Goal: Information Seeking & Learning: Learn about a topic

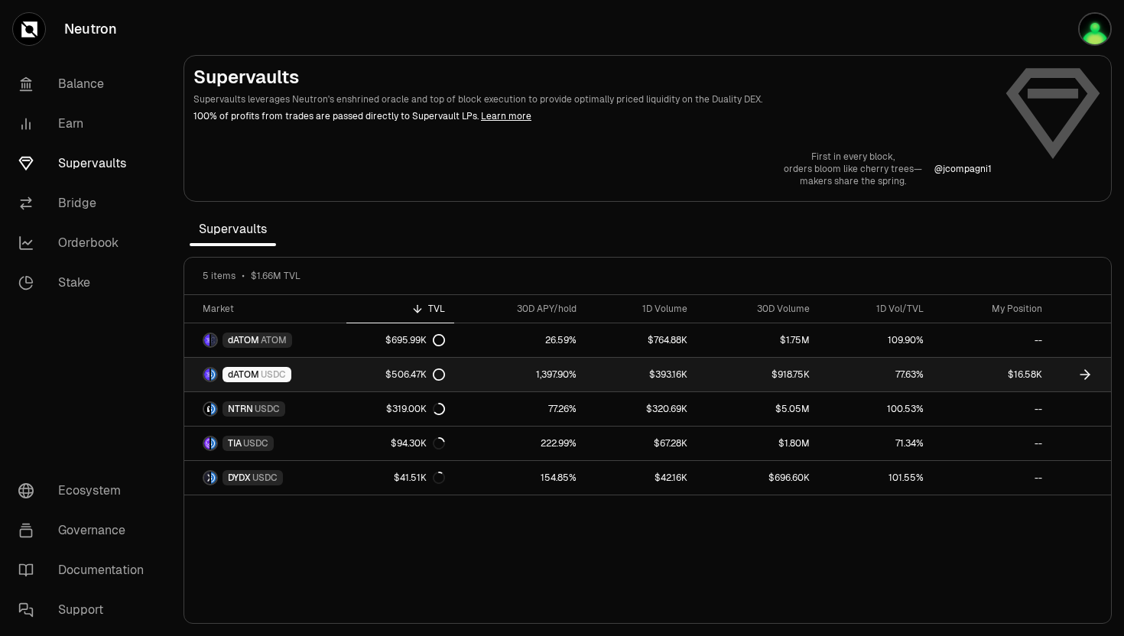
click at [277, 372] on span "USDC" at bounding box center [273, 375] width 25 height 12
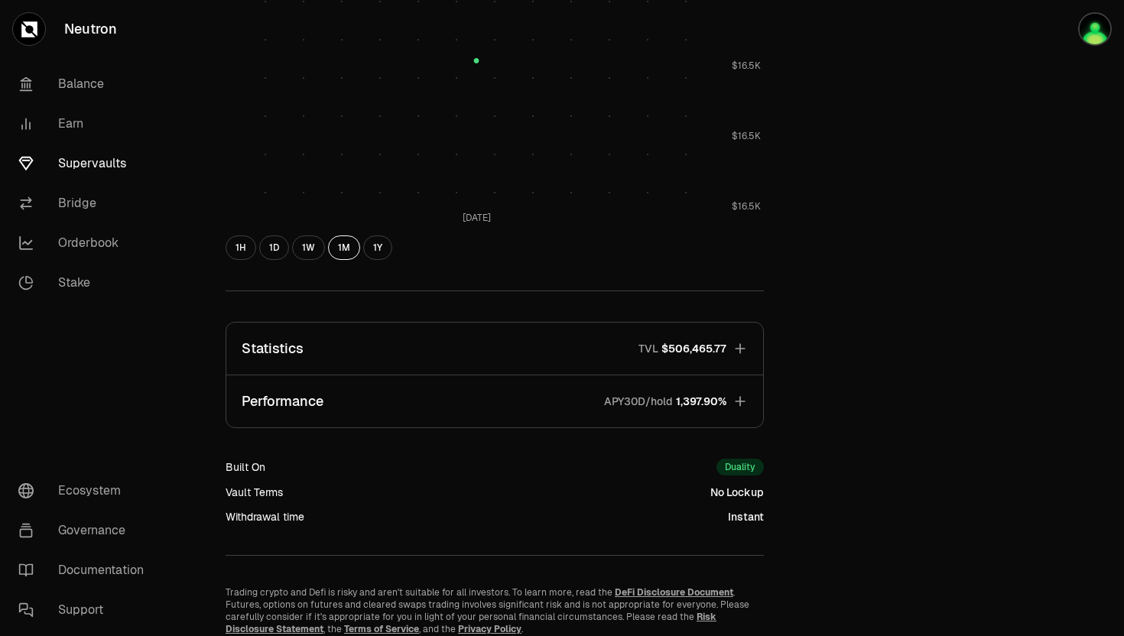
scroll to position [769, 0]
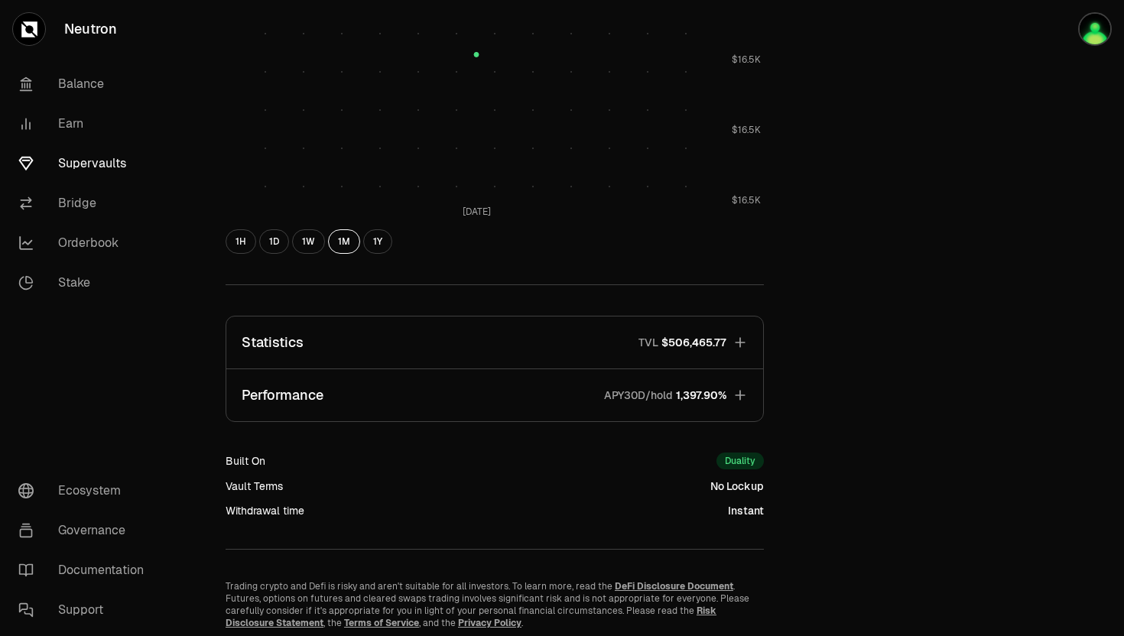
click at [288, 397] on p "Performance" at bounding box center [283, 395] width 82 height 21
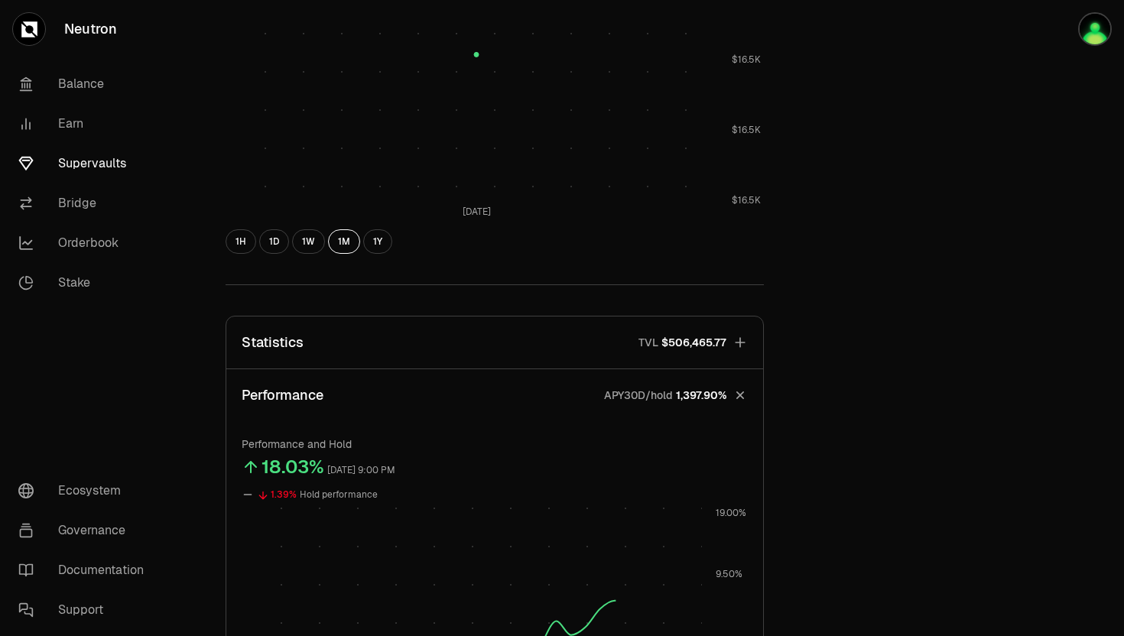
scroll to position [1034, 0]
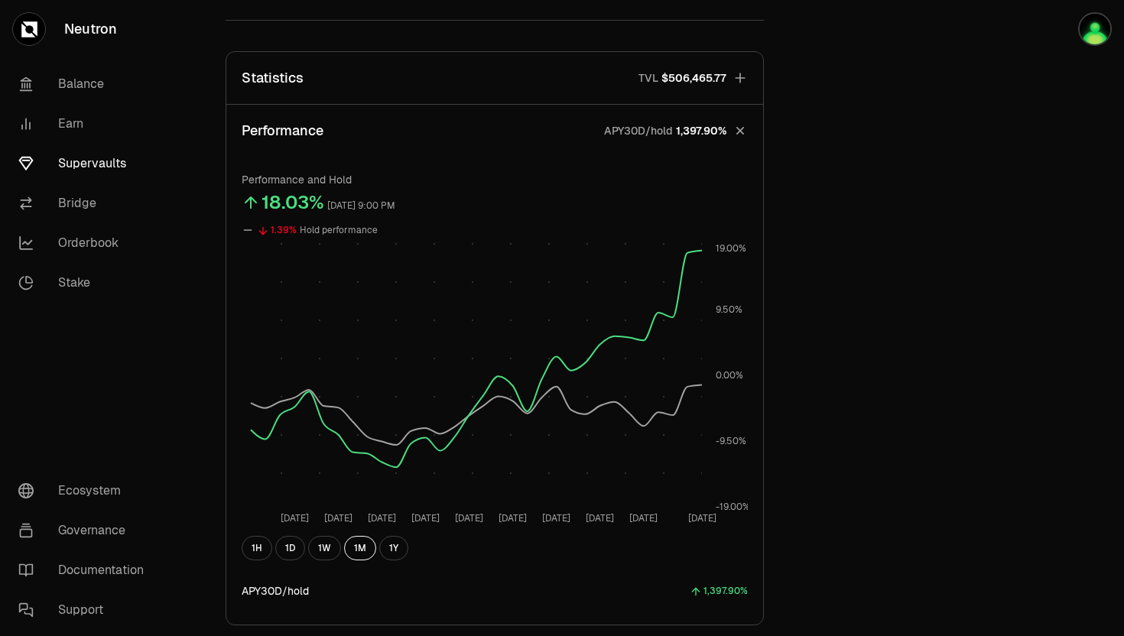
click at [294, 563] on div "Performance and Hold 18.03% [DATE] 9:00 PM 1.39% Hold performance [DATE] [DATE]…" at bounding box center [495, 390] width 506 height 437
click at [287, 552] on button "1D" at bounding box center [290, 548] width 30 height 24
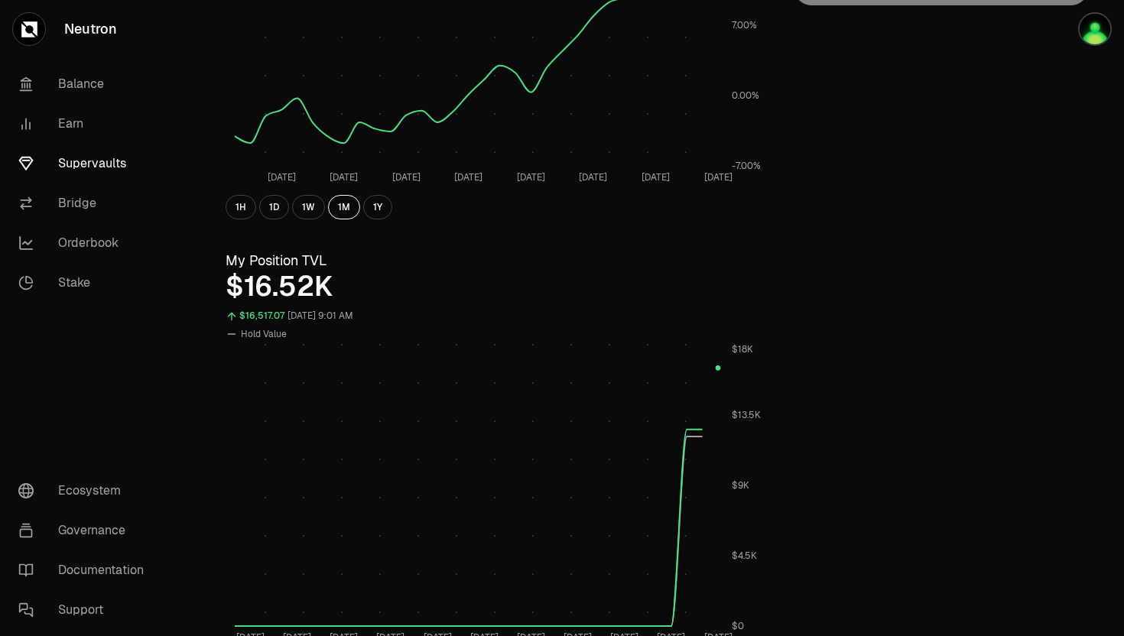
scroll to position [340, 0]
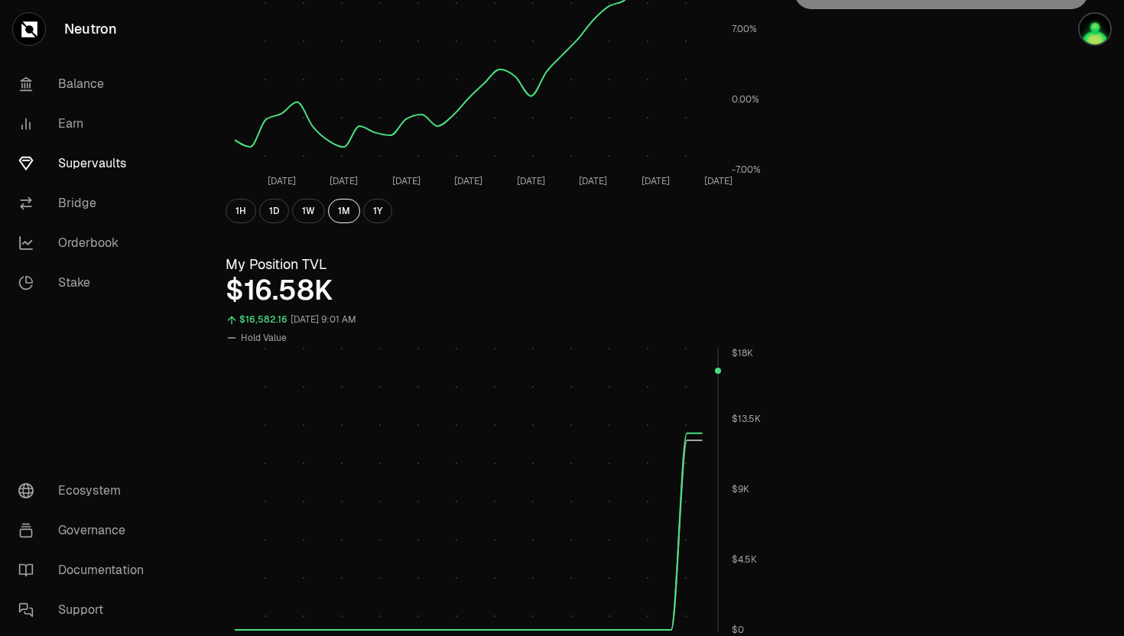
click at [717, 371] on rect at bounding box center [476, 489] width 483 height 285
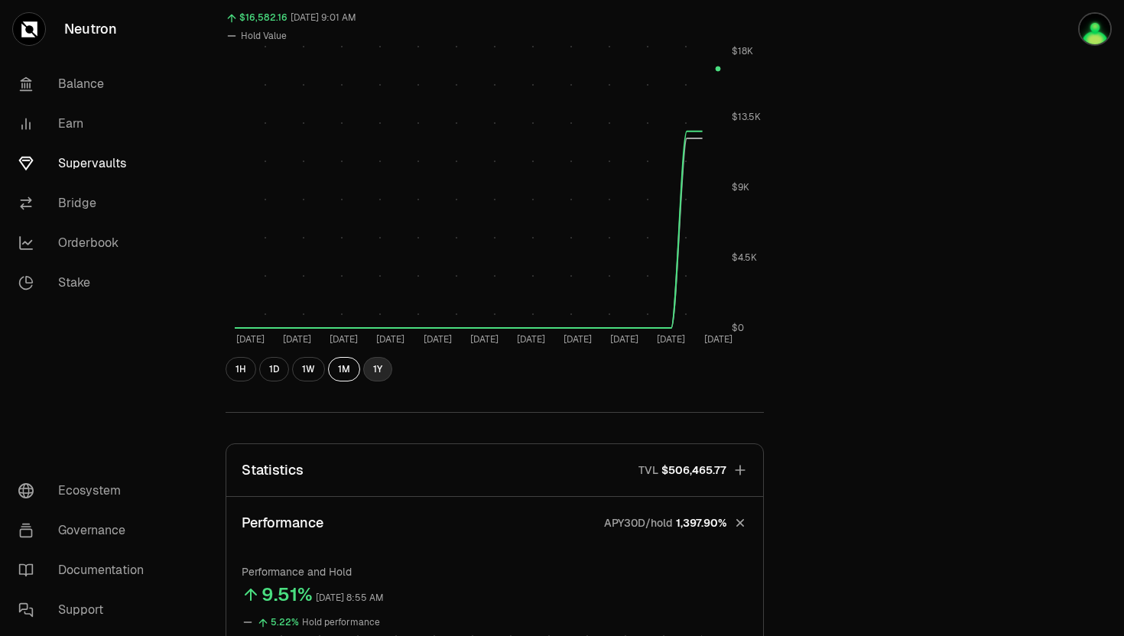
click at [371, 369] on button "1Y" at bounding box center [377, 369] width 29 height 24
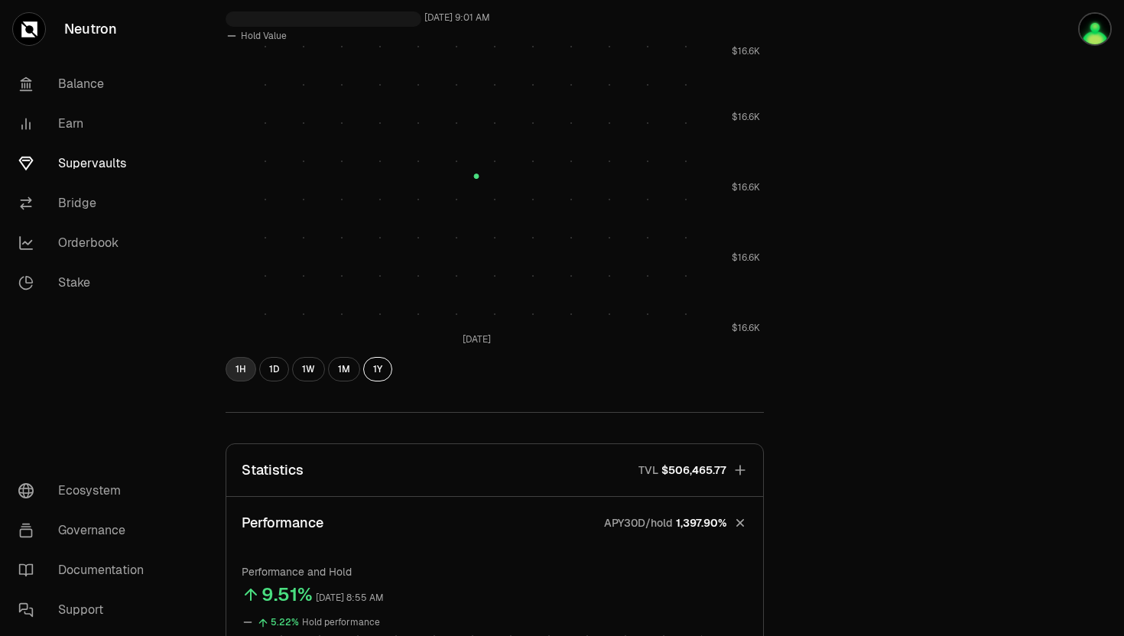
click at [232, 375] on button "1H" at bounding box center [241, 369] width 31 height 24
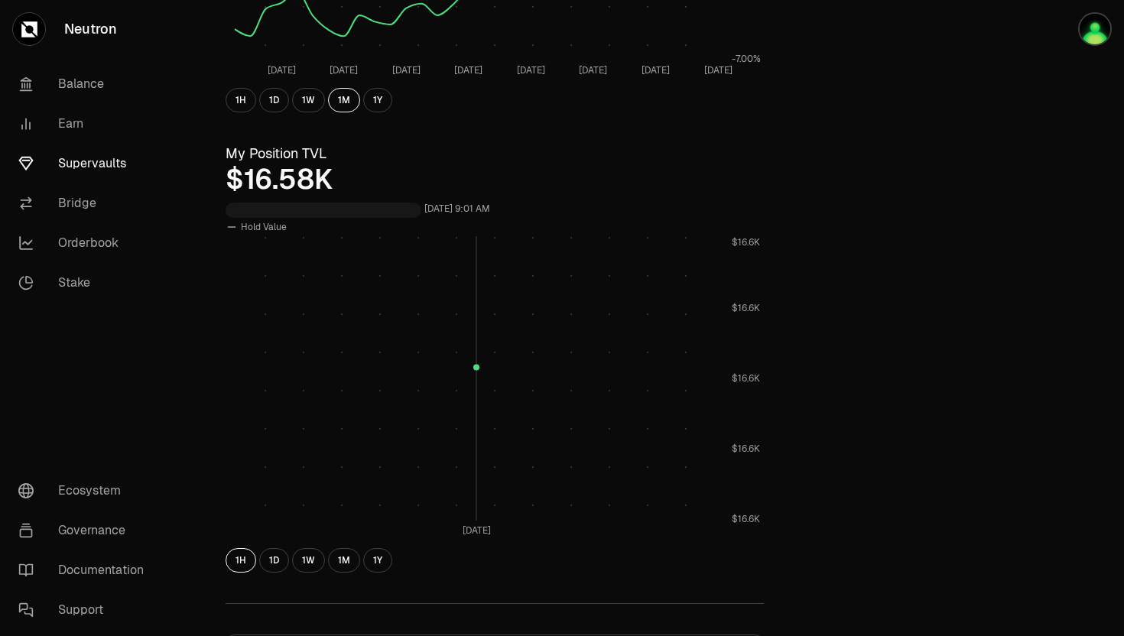
scroll to position [494, 0]
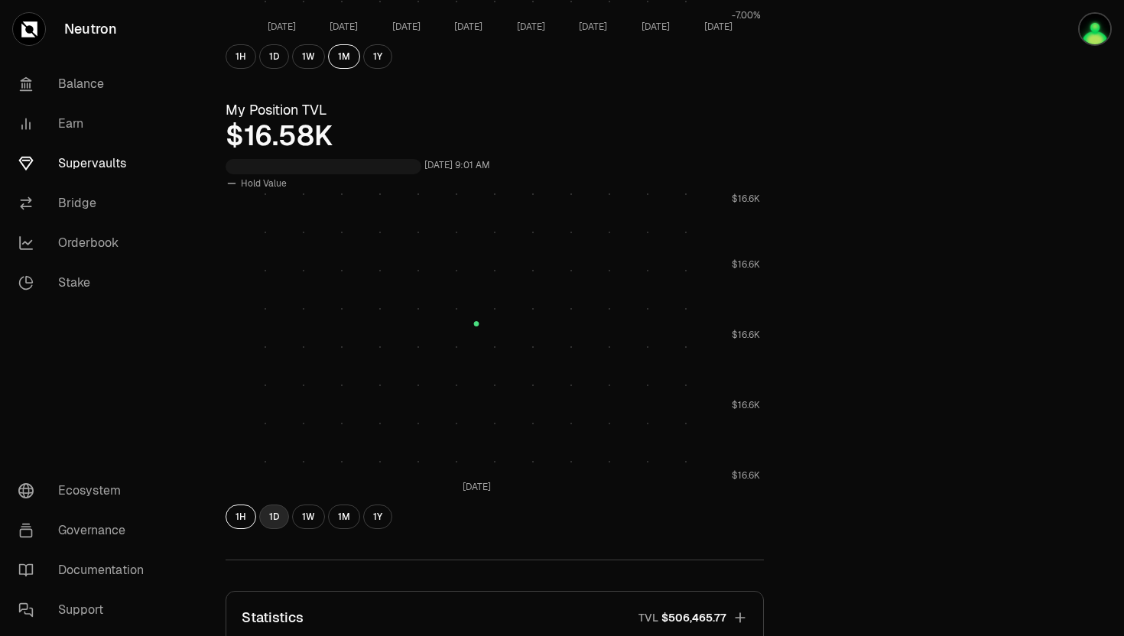
click at [272, 515] on button "1D" at bounding box center [274, 517] width 30 height 24
click at [315, 512] on button "1W" at bounding box center [308, 517] width 33 height 24
click at [280, 517] on button "1D" at bounding box center [274, 517] width 30 height 24
